Goal: Information Seeking & Learning: Learn about a topic

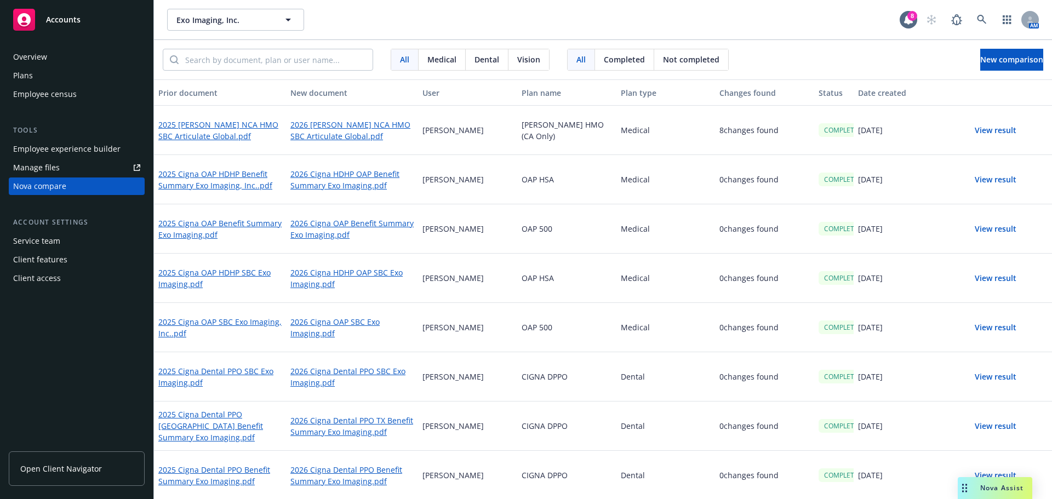
click at [986, 494] on div "Nova Assist" at bounding box center [995, 488] width 75 height 22
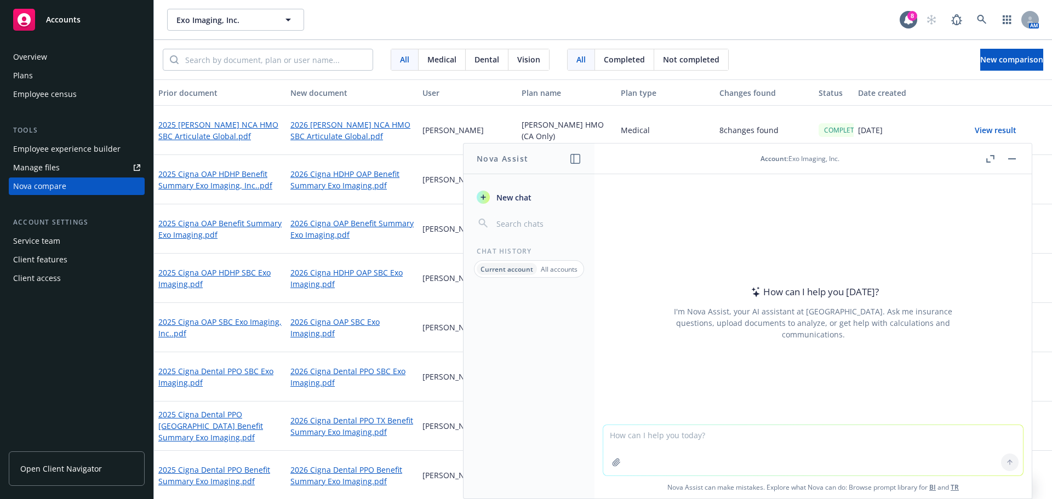
click at [991, 490] on span "Nova Assist can make mistakes. Explore what Nova can do: Browse prompt library …" at bounding box center [813, 487] width 429 height 22
click at [800, 439] on textarea at bounding box center [813, 450] width 420 height 50
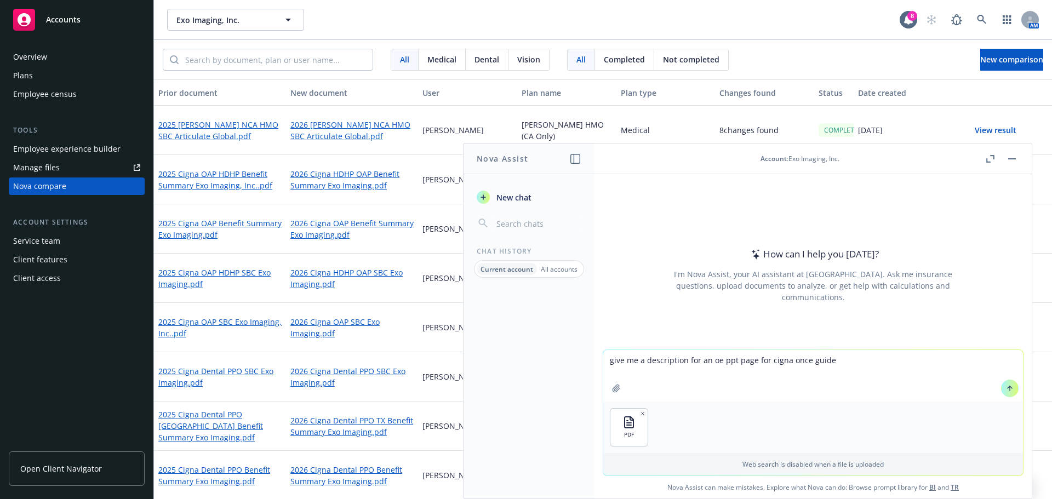
click at [798, 359] on textarea "give me a description for an oe ppt page for cigna once guide" at bounding box center [813, 376] width 420 height 52
type textarea "give me a description for an oe ppt page for cigna one guide"
click at [1001, 385] on button at bounding box center [1010, 389] width 18 height 18
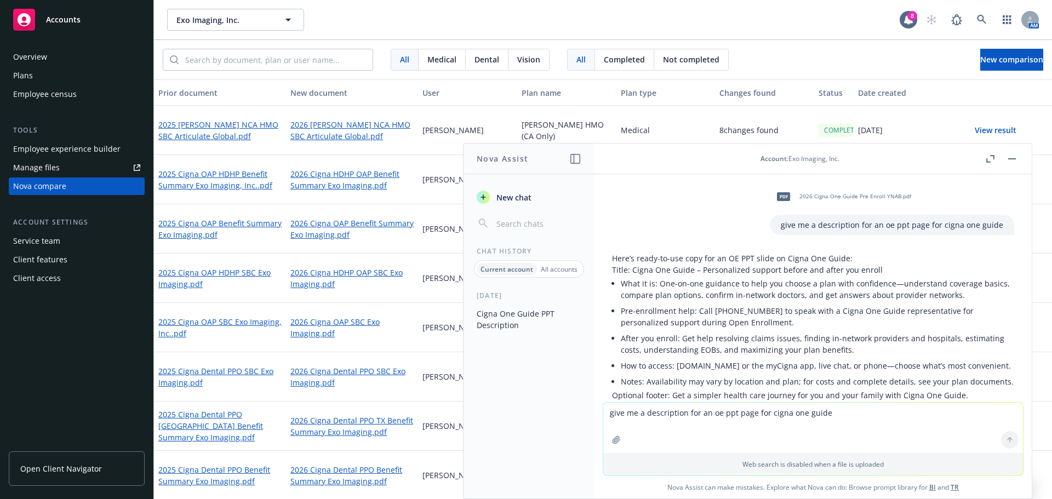
scroll to position [55, 0]
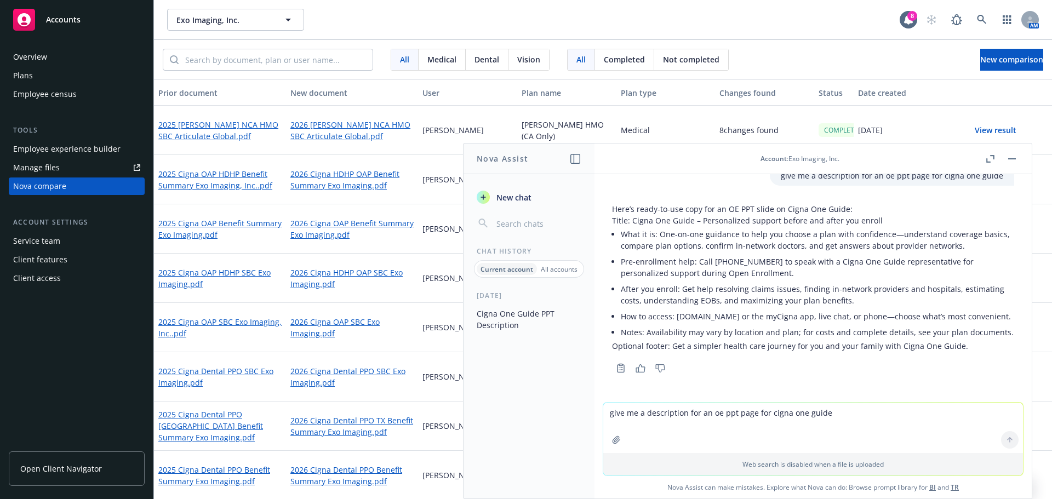
click at [725, 426] on textarea "give me a description for an oe ppt page for cigna one guide" at bounding box center [813, 428] width 420 height 50
type textarea "this is what currently shows in ppt slide, so use the flyer info to make aslide…"
paste textarea
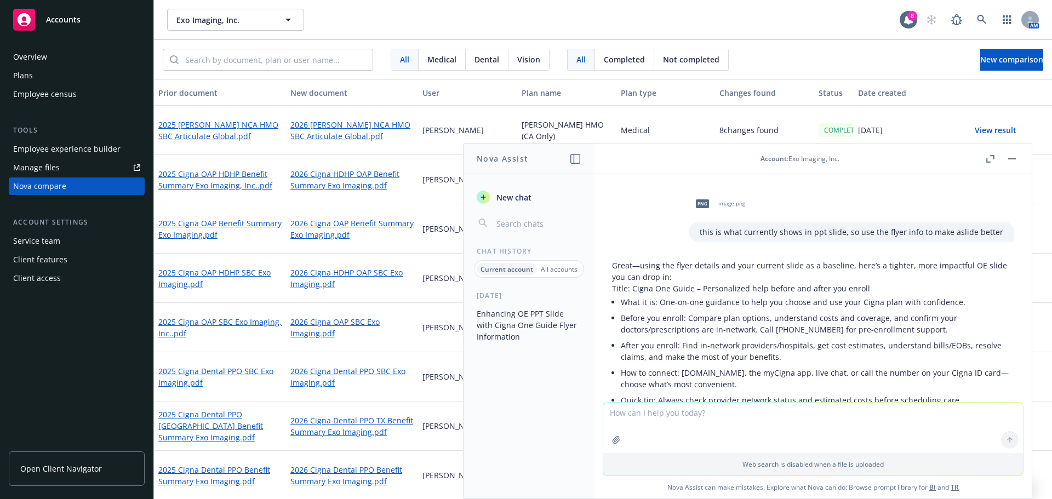
scroll to position [253, 0]
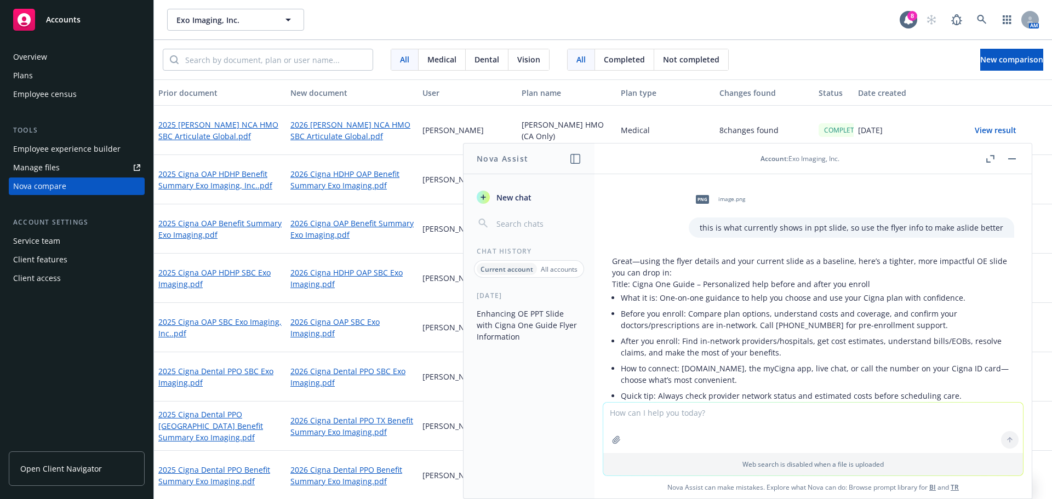
drag, startPoint x: 724, startPoint y: 290, endPoint x: 886, endPoint y: 328, distance: 165.6
click at [888, 329] on li "Before you enroll: Compare plan options, understand costs and coverage, and con…" at bounding box center [817, 319] width 393 height 27
